Goal: Information Seeking & Learning: Understand process/instructions

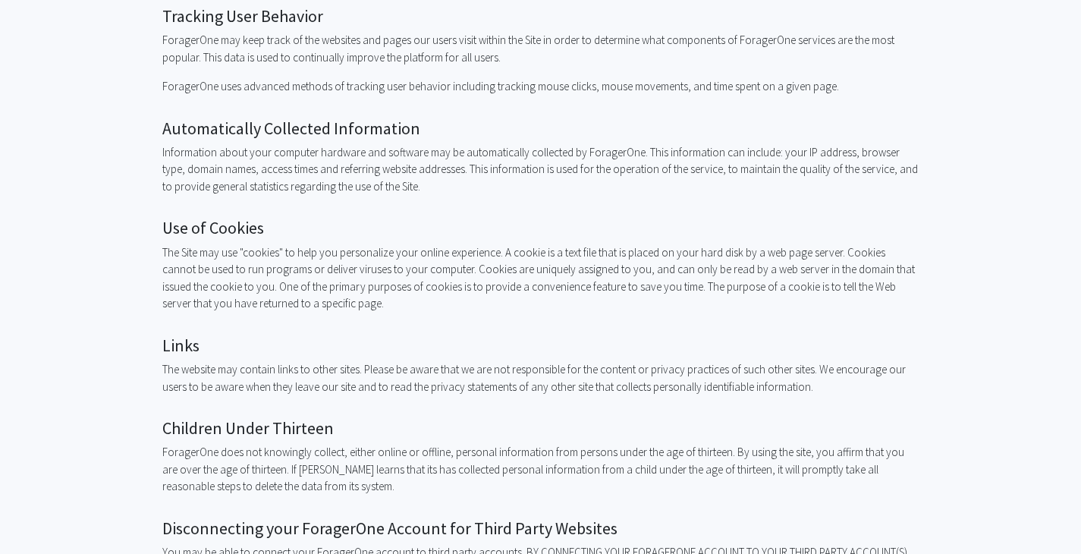
scroll to position [1010, 0]
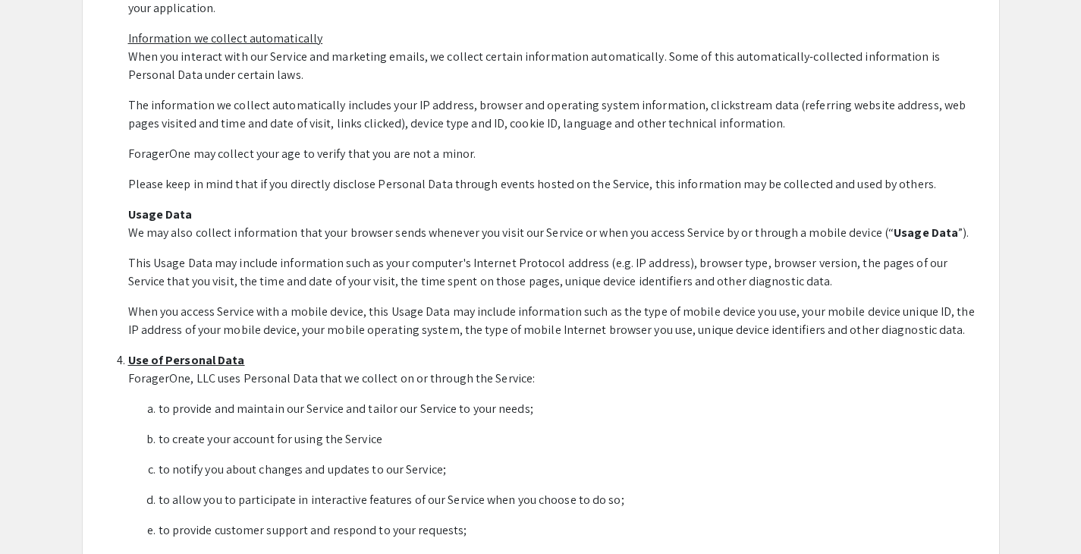
scroll to position [845, 0]
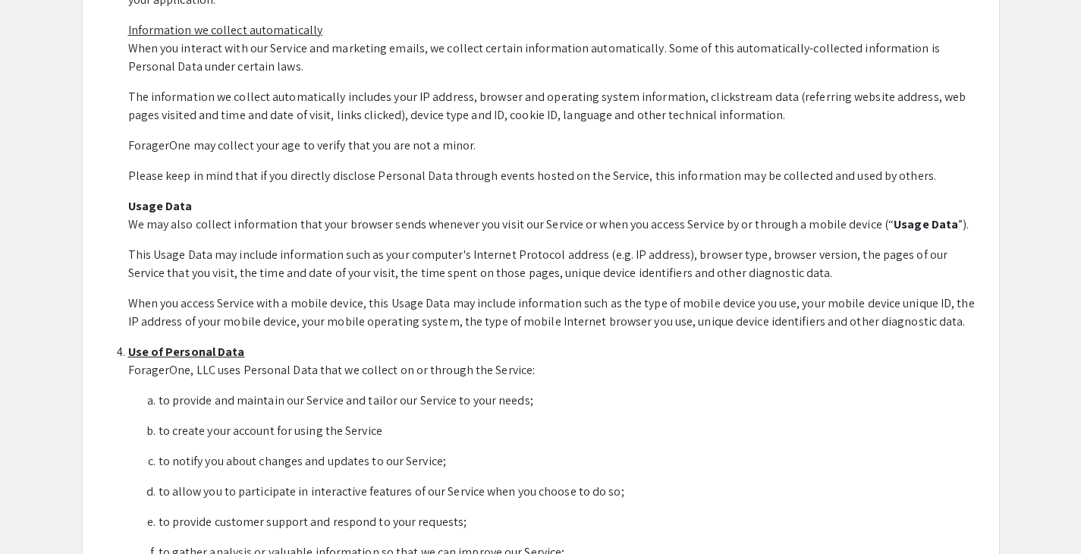
click at [530, 246] on p "This Usage Data may include information such as your computer's Internet Protoc…" at bounding box center [556, 264] width 856 height 36
click at [470, 225] on p "Usage Data We may also collect information that your browser sends whenever you…" at bounding box center [556, 215] width 856 height 36
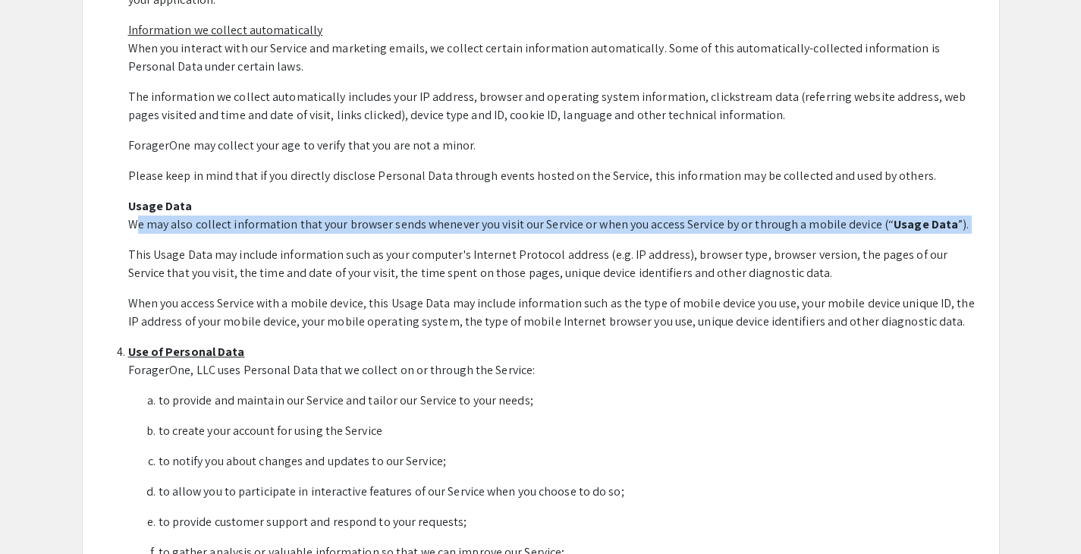
click at [470, 225] on p "Usage Data We may also collect information that your browser sends whenever you…" at bounding box center [556, 215] width 856 height 36
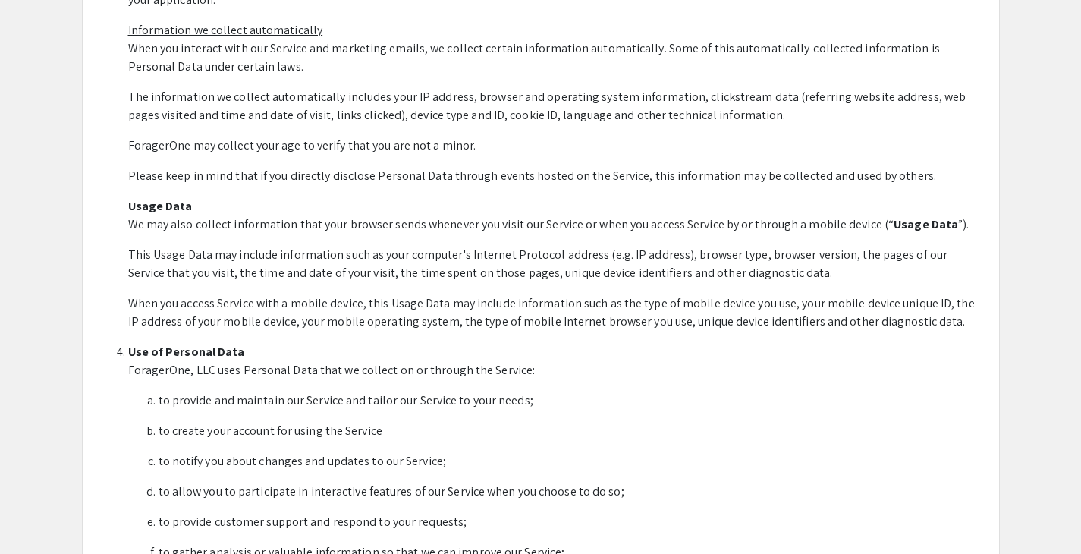
click at [454, 251] on p "This Usage Data may include information such as your computer's Internet Protoc…" at bounding box center [556, 264] width 856 height 36
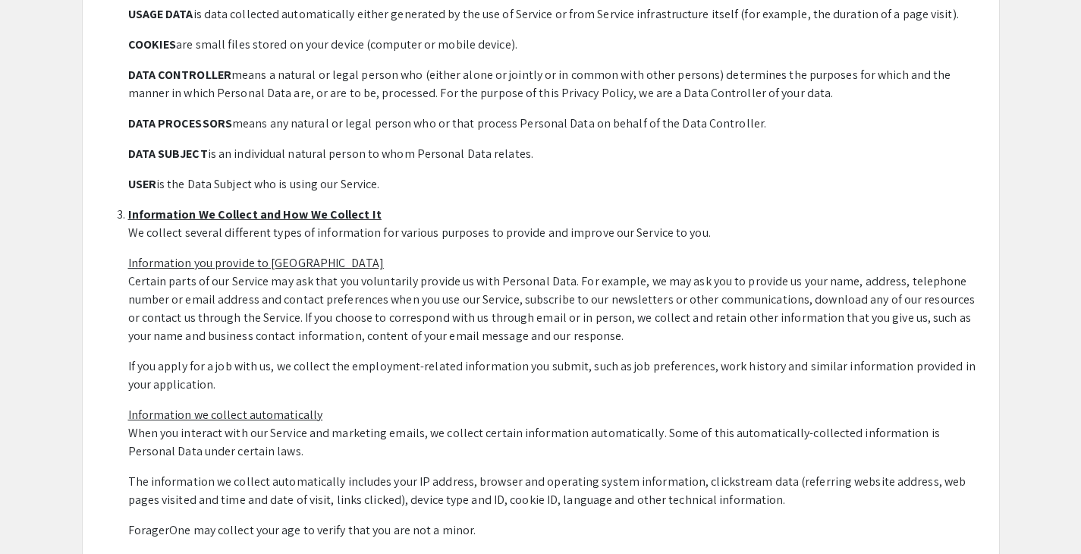
scroll to position [491, 0]
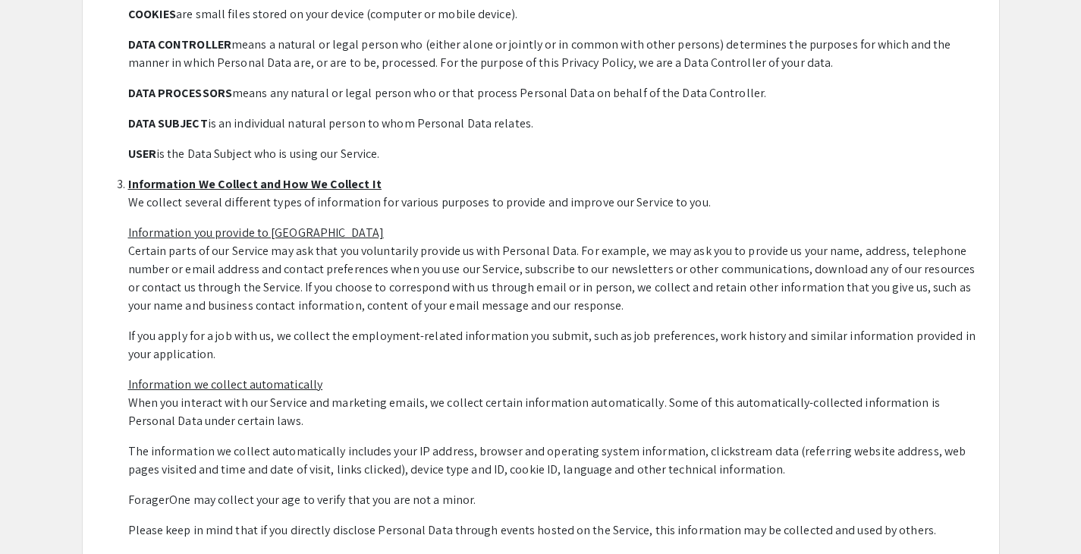
click at [425, 202] on p "We collect several different types of information for various purposes to provi…" at bounding box center [556, 203] width 856 height 18
click at [436, 202] on p "We collect several different types of information for various purposes to provi…" at bounding box center [556, 203] width 856 height 18
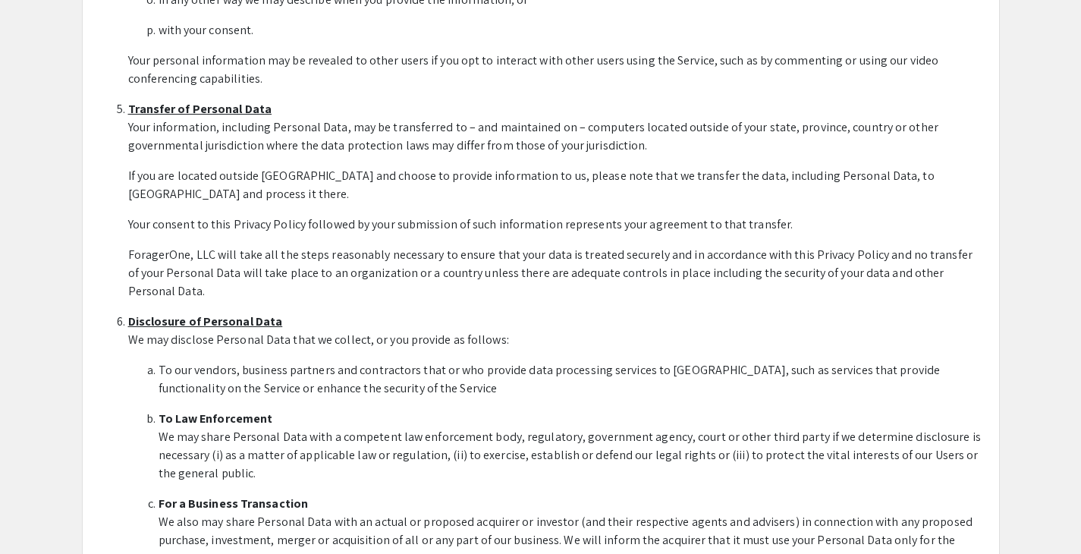
scroll to position [1752, 0]
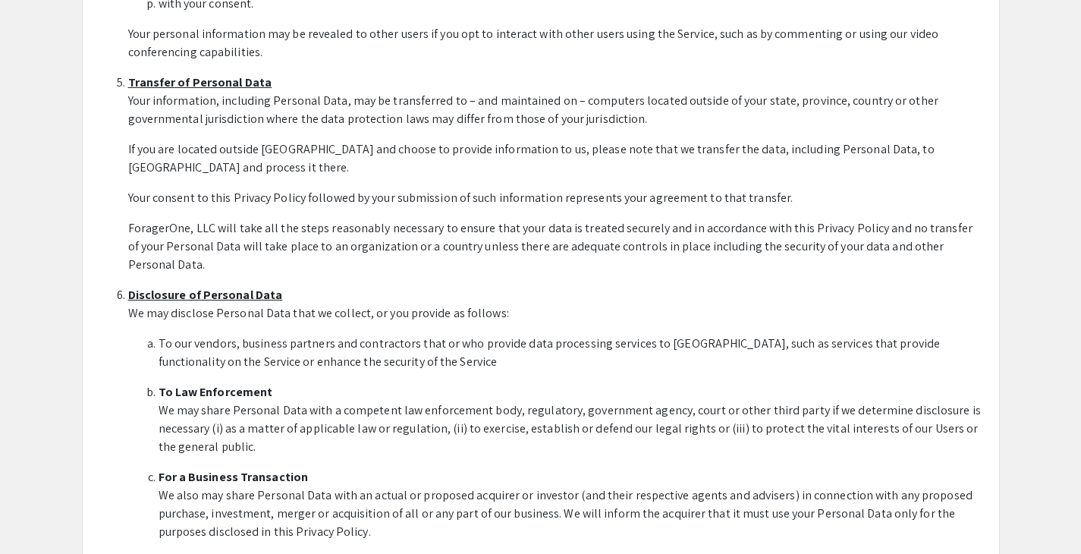
click at [358, 112] on p "Your information, including Personal Data, may be transferred to – and maintain…" at bounding box center [556, 110] width 856 height 36
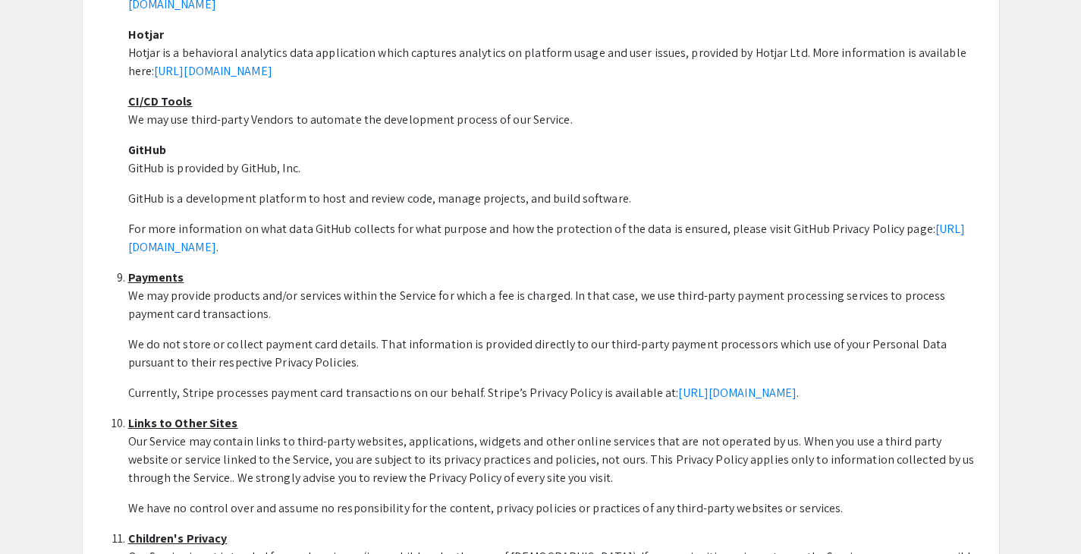
scroll to position [3420, 0]
click at [367, 190] on p "GitHub is a development platform to host and review code, manage projects, and …" at bounding box center [556, 199] width 856 height 18
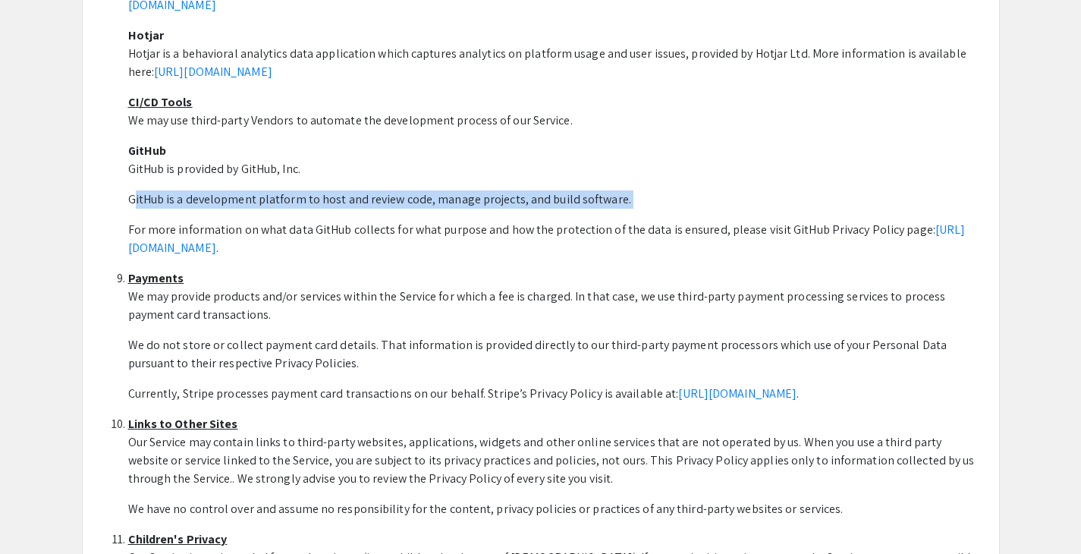
click at [367, 190] on p "GitHub is a development platform to host and review code, manage projects, and …" at bounding box center [556, 199] width 856 height 18
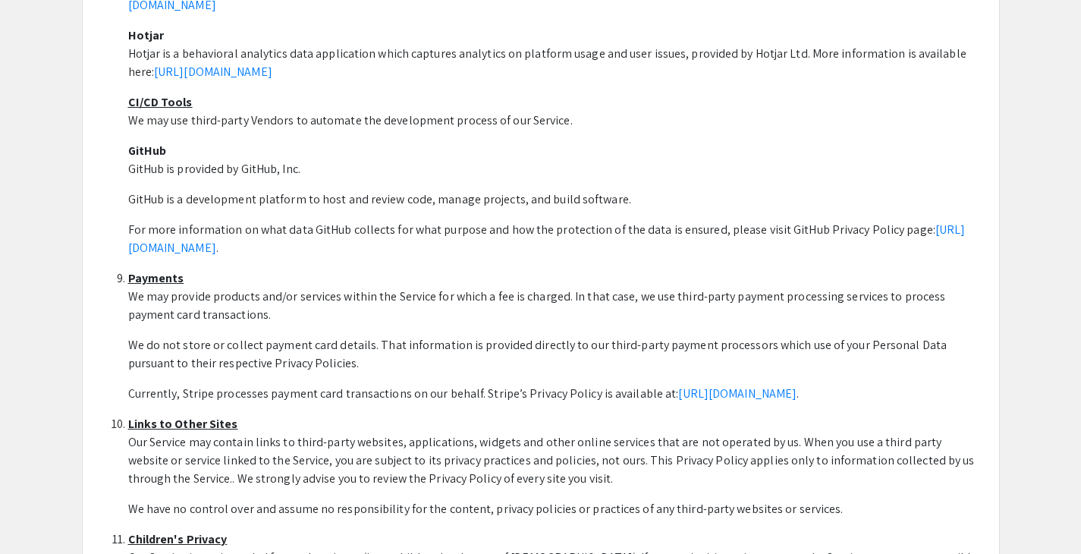
click at [386, 190] on p "GitHub is a development platform to host and review code, manage projects, and …" at bounding box center [556, 199] width 856 height 18
click at [144, 190] on p "GitHub is a development platform to host and review code, manage projects, and …" at bounding box center [556, 199] width 856 height 18
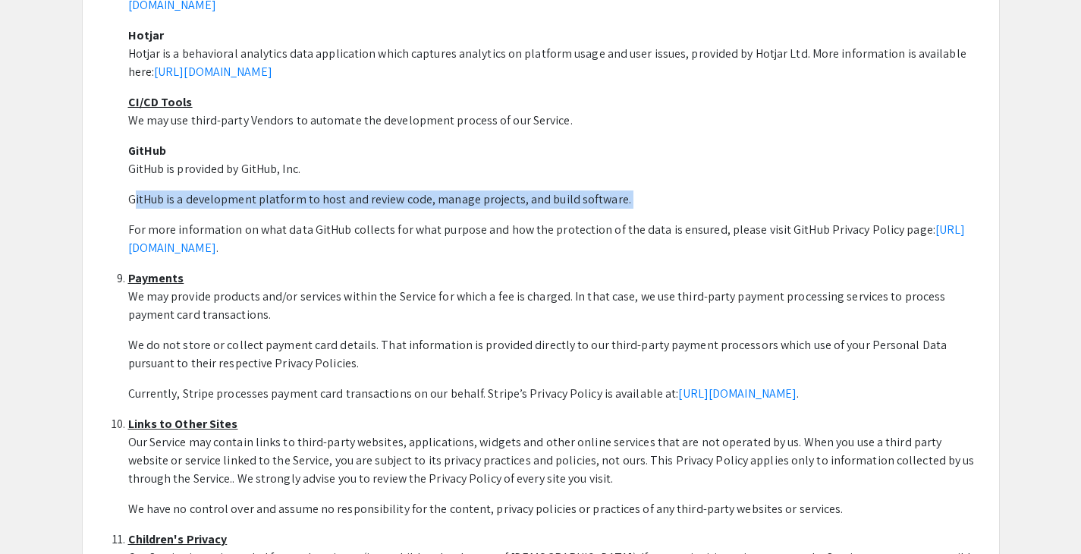
click at [197, 190] on p "GitHub is a development platform to host and review code, manage projects, and …" at bounding box center [556, 199] width 856 height 18
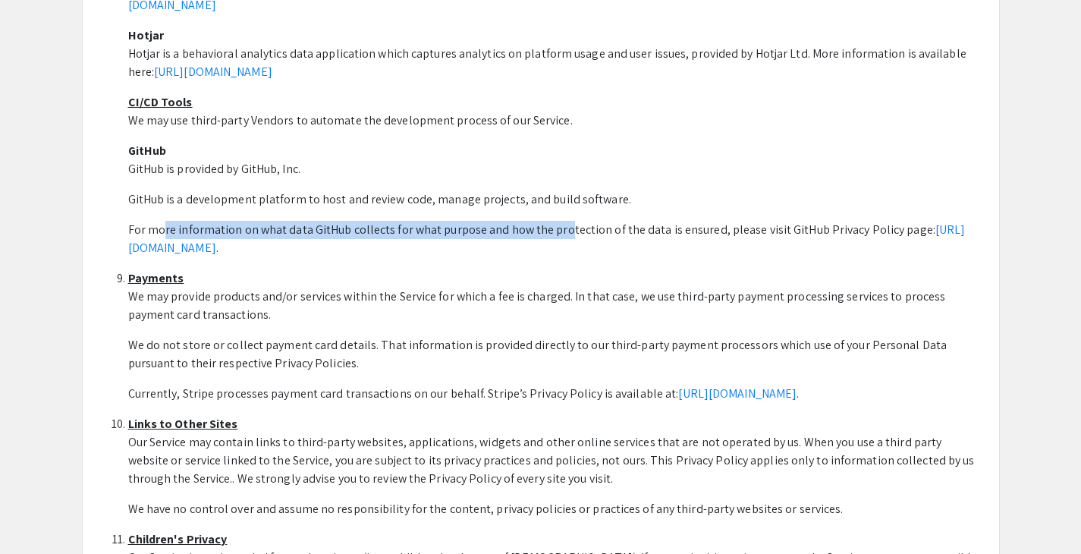
drag, startPoint x: 154, startPoint y: 174, endPoint x: 554, endPoint y: 181, distance: 400.0
click at [554, 221] on p "For more information on what data GitHub collects for what purpose and how the …" at bounding box center [556, 239] width 856 height 36
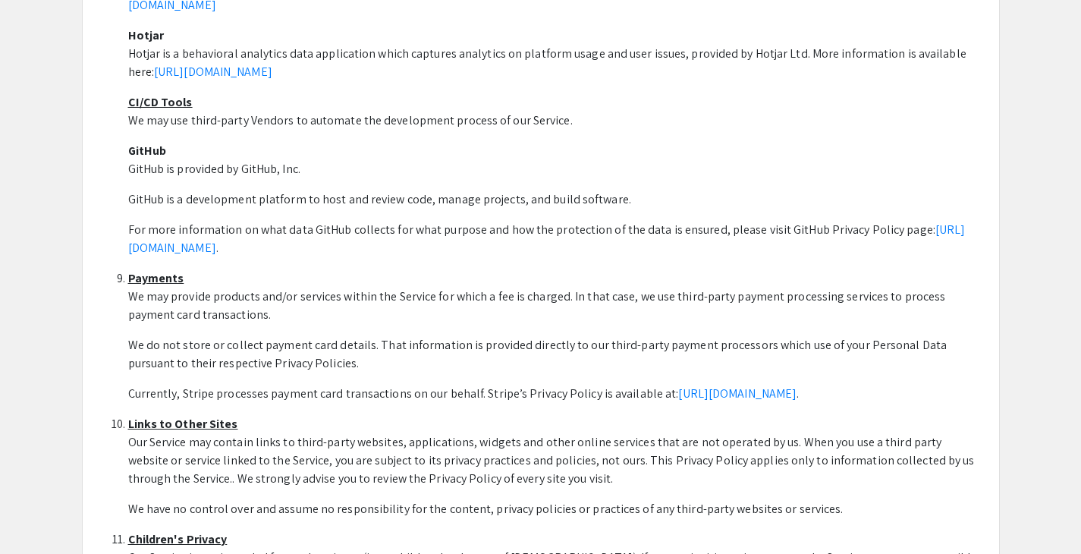
click at [319, 288] on p "We may provide products and/or services within the Service for which a fee is c…" at bounding box center [556, 306] width 856 height 36
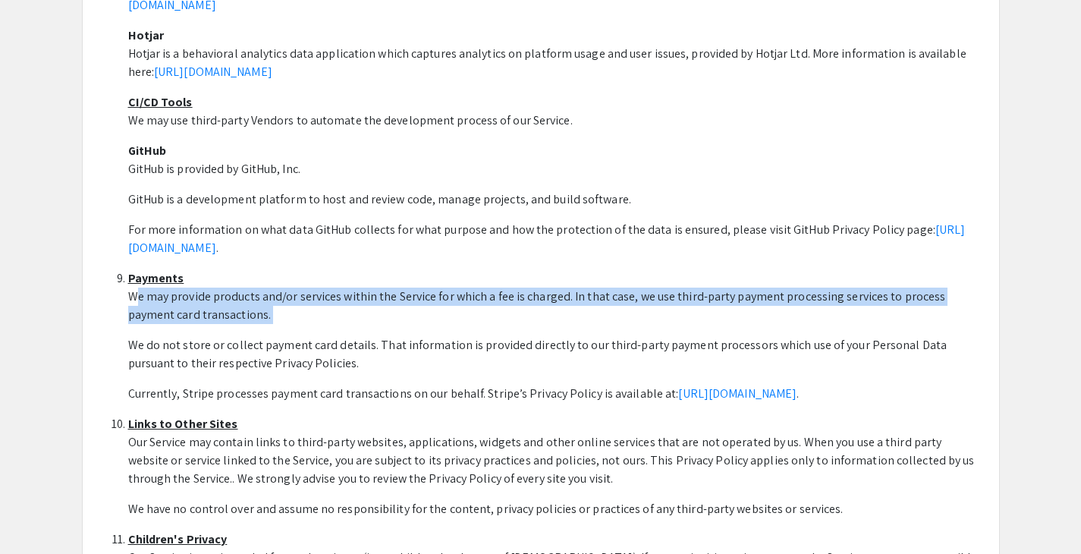
click at [319, 288] on p "We may provide products and/or services within the Service for which a fee is c…" at bounding box center [556, 306] width 856 height 36
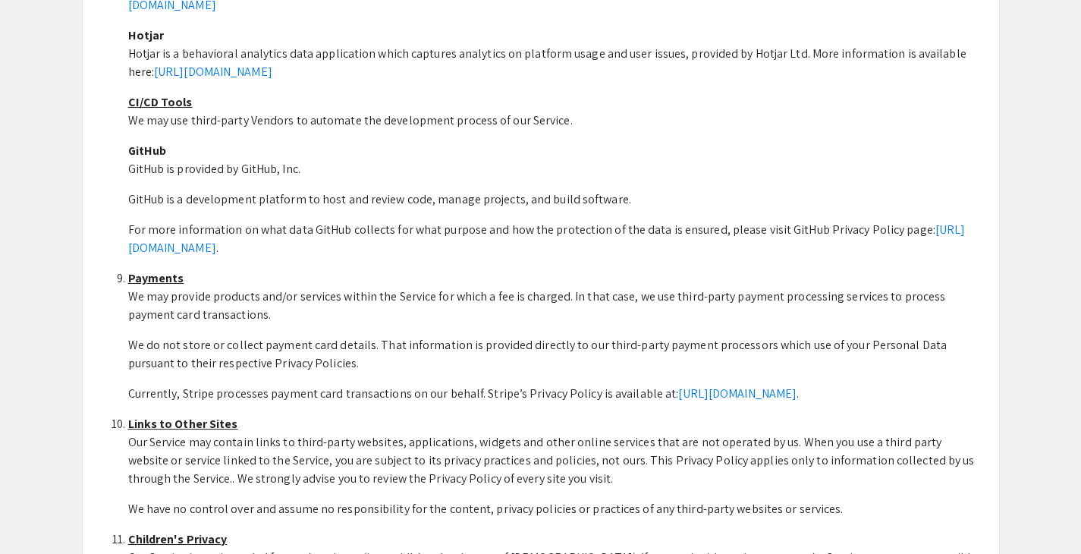
click at [341, 288] on p "We may provide products and/or services within the Service for which a fee is c…" at bounding box center [556, 306] width 856 height 36
click at [295, 288] on p "We may provide products and/or services within the Service for which a fee is c…" at bounding box center [556, 306] width 856 height 36
click at [330, 288] on p "We may provide products and/or services within the Service for which a fee is c…" at bounding box center [556, 306] width 856 height 36
click at [354, 288] on p "We may provide products and/or services within the Service for which a fee is c…" at bounding box center [556, 306] width 856 height 36
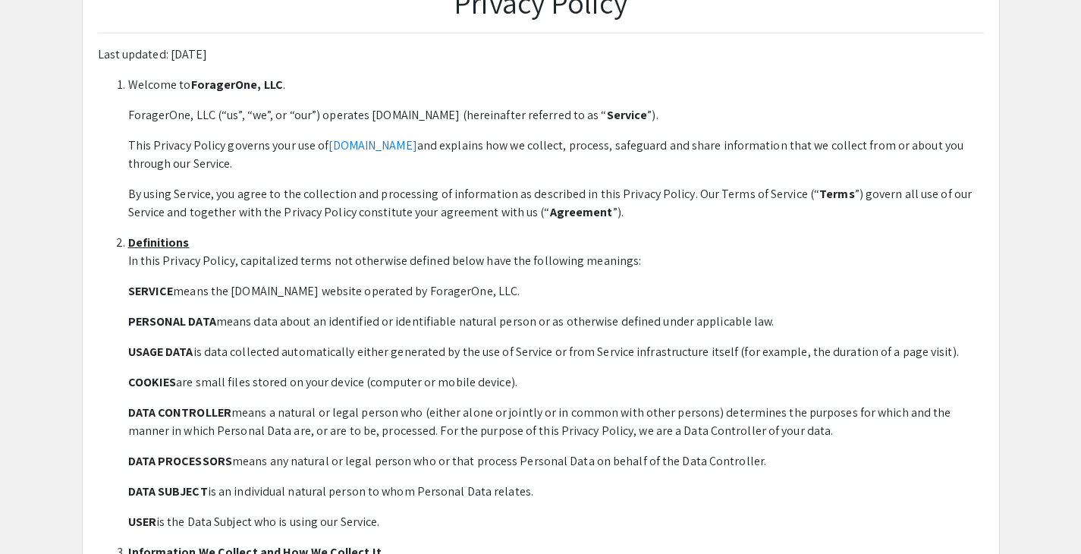
scroll to position [115, 0]
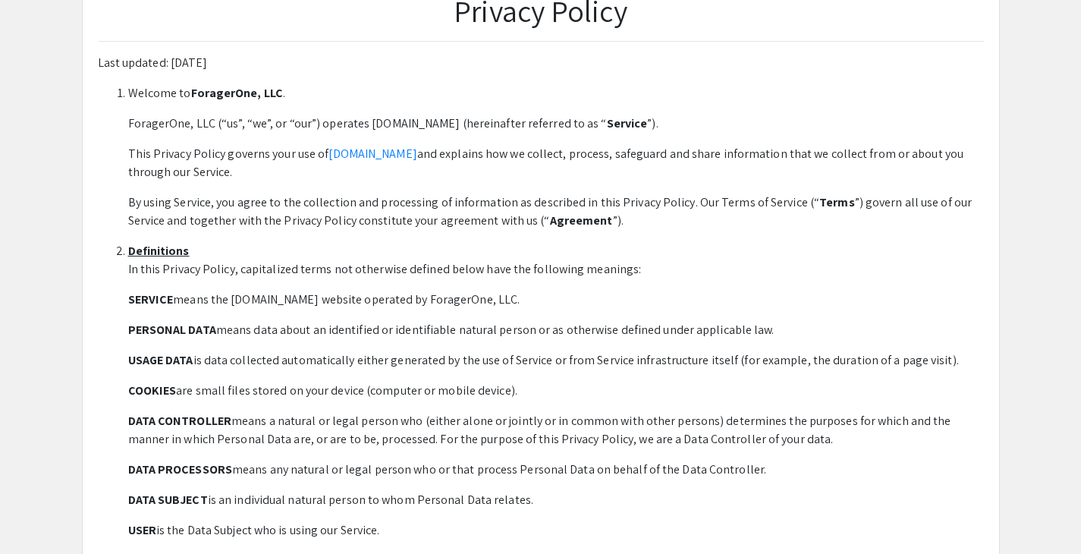
click at [444, 177] on p "This Privacy Policy governs your use of [DOMAIN_NAME] and explains how we colle…" at bounding box center [556, 163] width 856 height 36
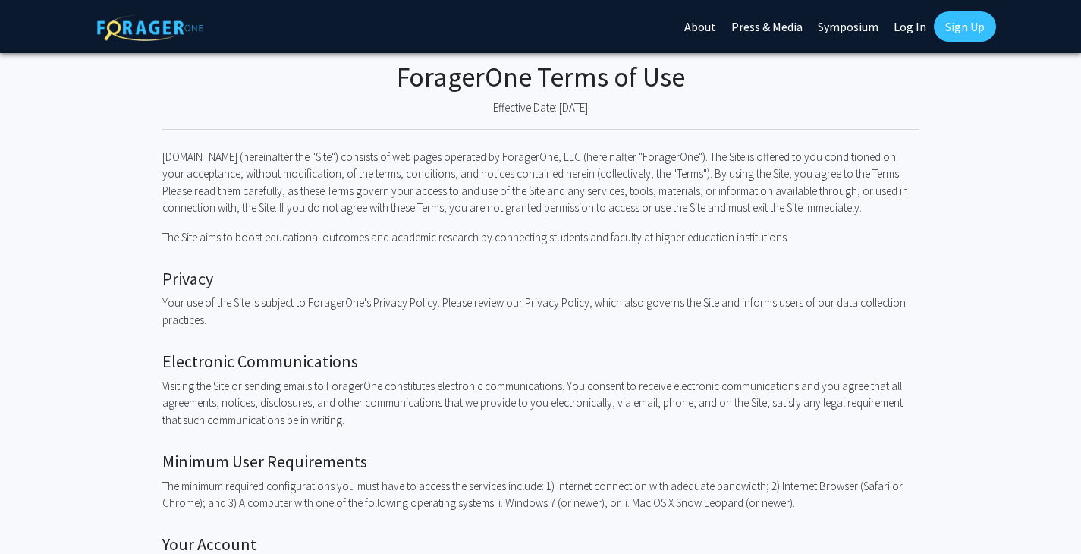
click at [244, 198] on p "Foragerone.com (hereinafter the "Site") consists of web pages operated by Forag…" at bounding box center [540, 183] width 757 height 68
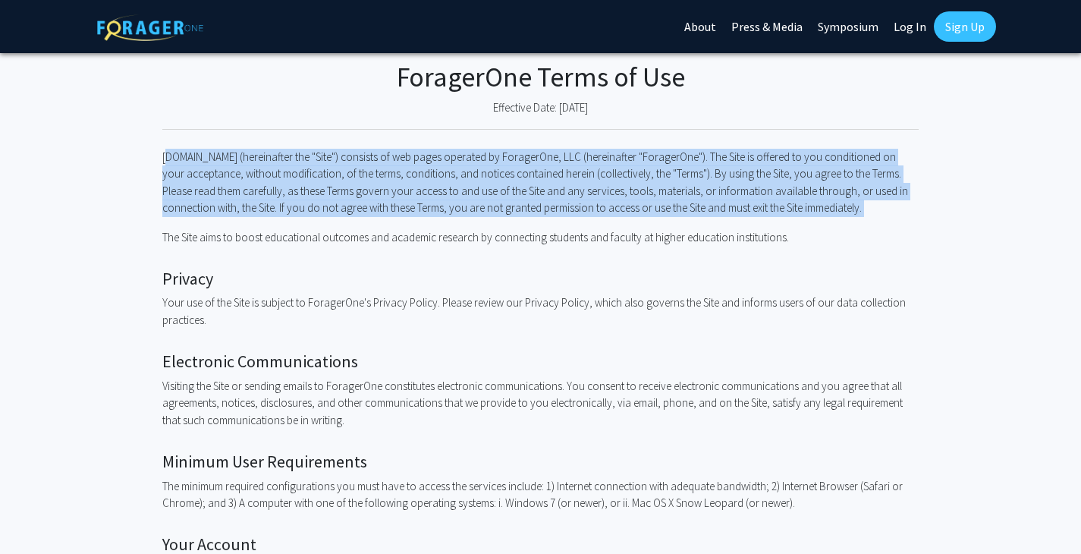
click at [244, 198] on p "Foragerone.com (hereinafter the "Site") consists of web pages operated by Forag…" at bounding box center [540, 183] width 757 height 68
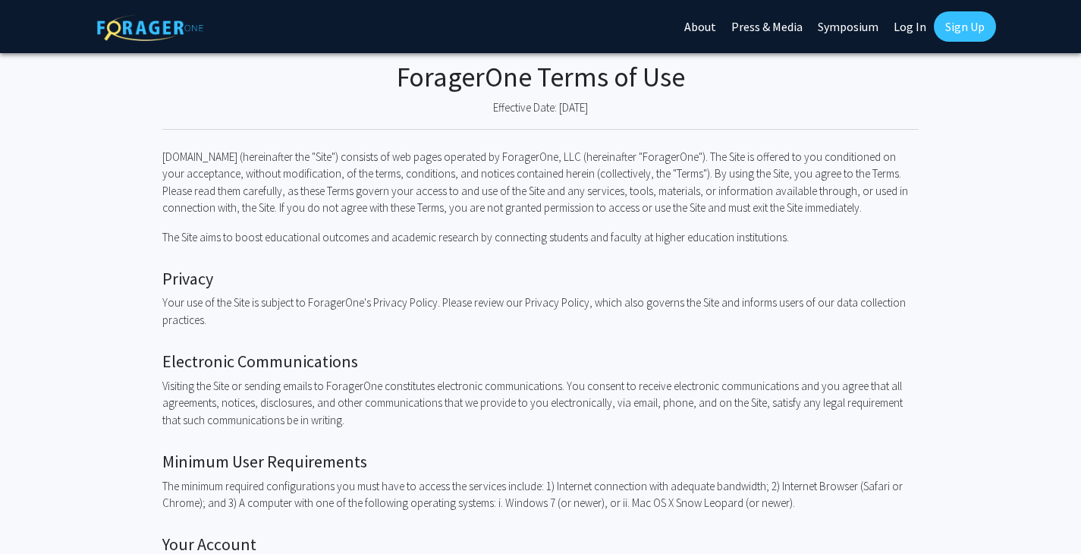
click at [210, 241] on p "The Site aims to boost educational outcomes and academic research by connecting…" at bounding box center [540, 237] width 757 height 17
click at [205, 177] on p "Foragerone.com (hereinafter the "Site") consists of web pages operated by Forag…" at bounding box center [540, 183] width 757 height 68
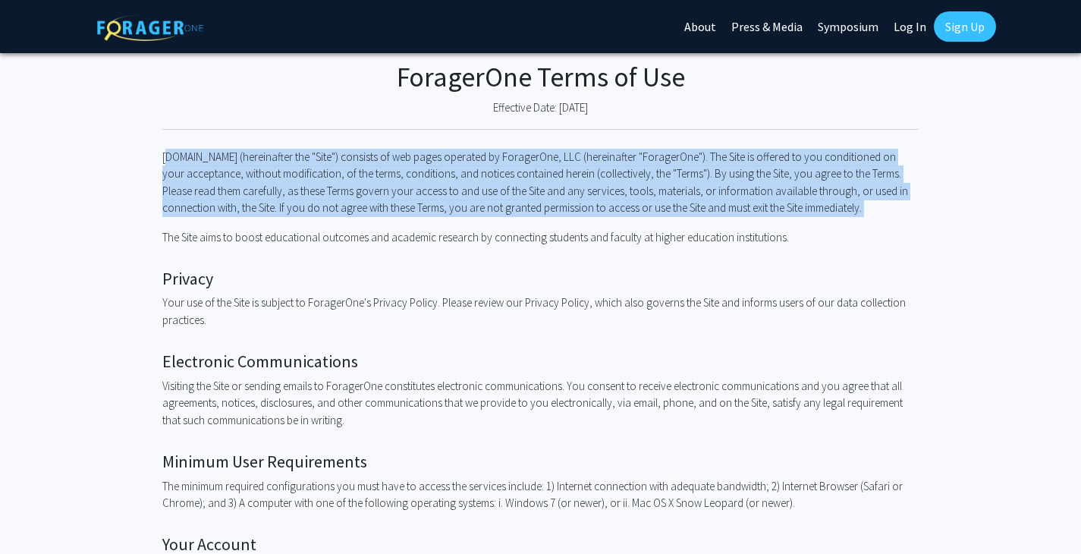
click at [205, 177] on p "Foragerone.com (hereinafter the "Site") consists of web pages operated by Forag…" at bounding box center [540, 183] width 757 height 68
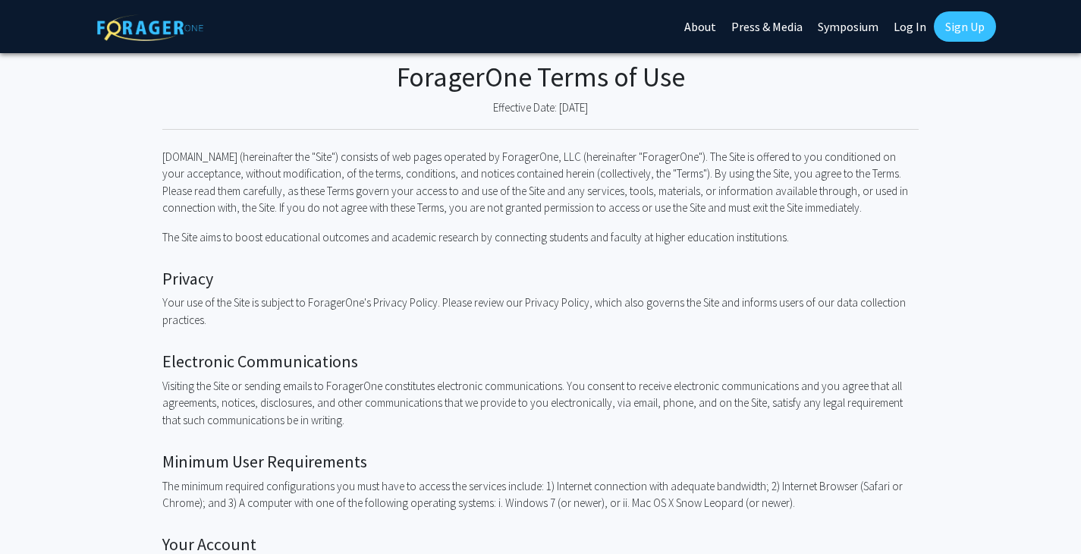
click at [216, 200] on p "Foragerone.com (hereinafter the "Site") consists of web pages operated by Forag…" at bounding box center [540, 183] width 757 height 68
click at [165, 154] on p "Foragerone.com (hereinafter the "Site") consists of web pages operated by Forag…" at bounding box center [540, 183] width 757 height 68
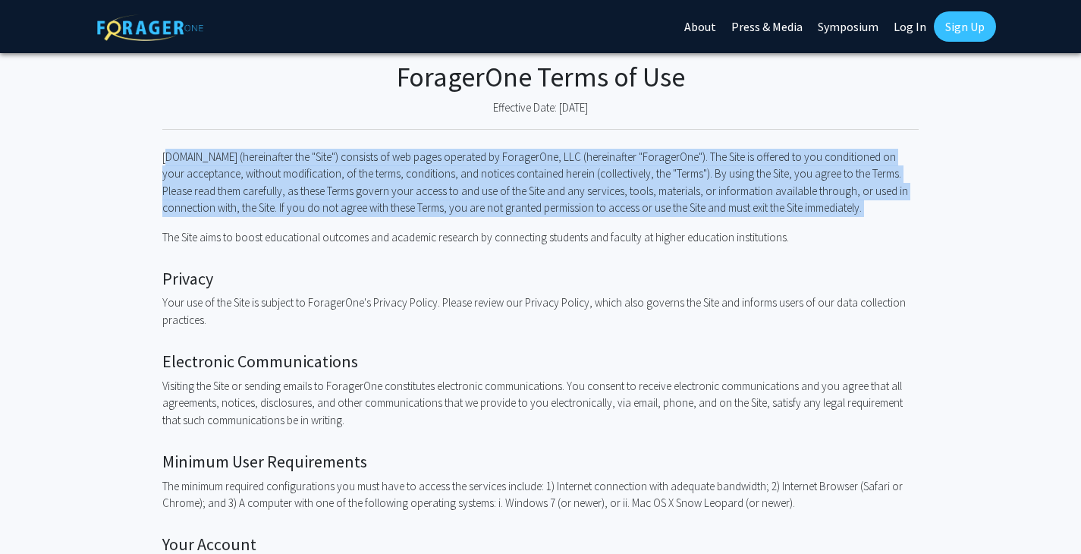
click at [165, 154] on p "Foragerone.com (hereinafter the "Site") consists of web pages operated by Forag…" at bounding box center [540, 183] width 757 height 68
